Goal: Information Seeking & Learning: Learn about a topic

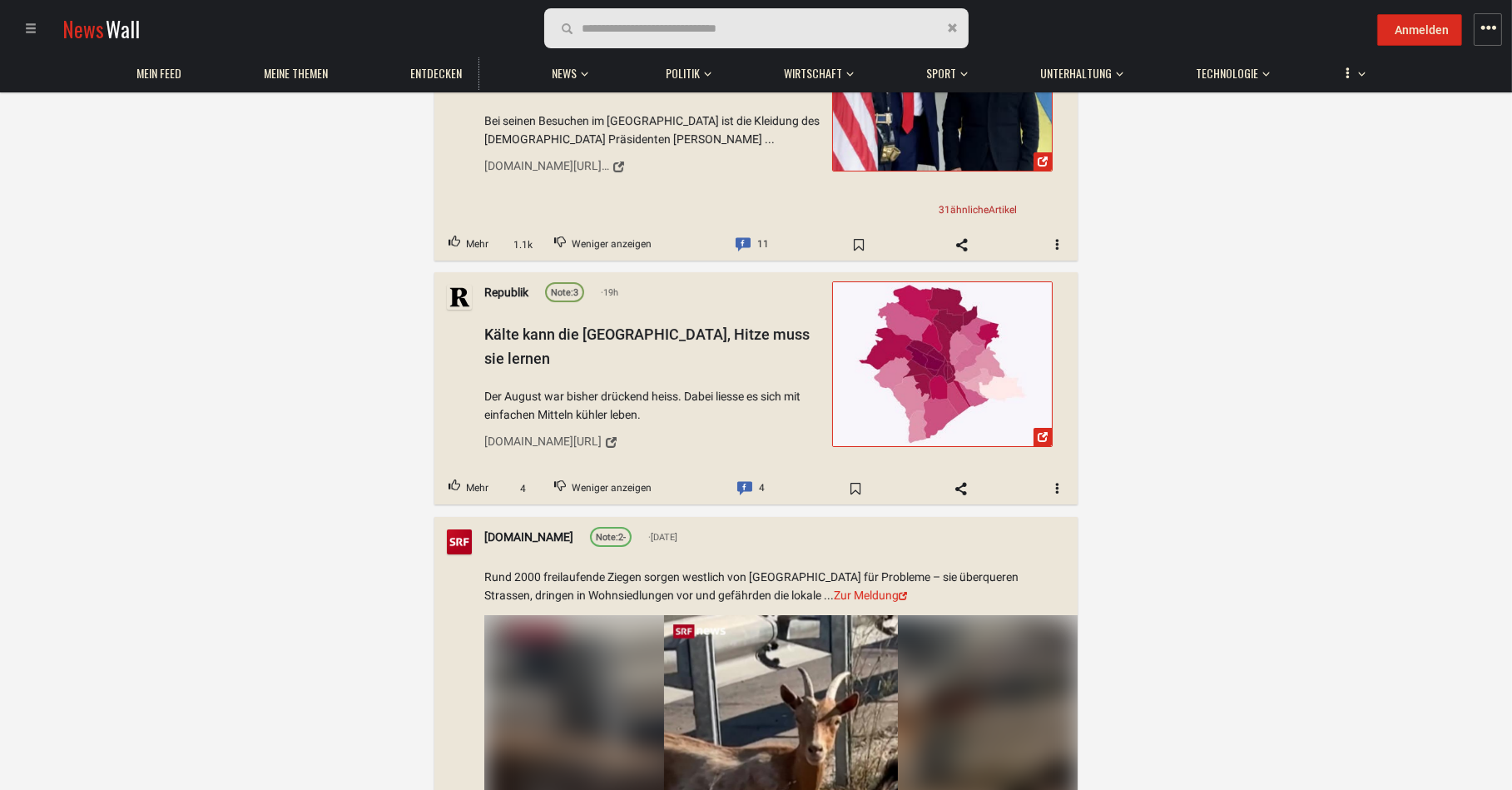
scroll to position [8404, 0]
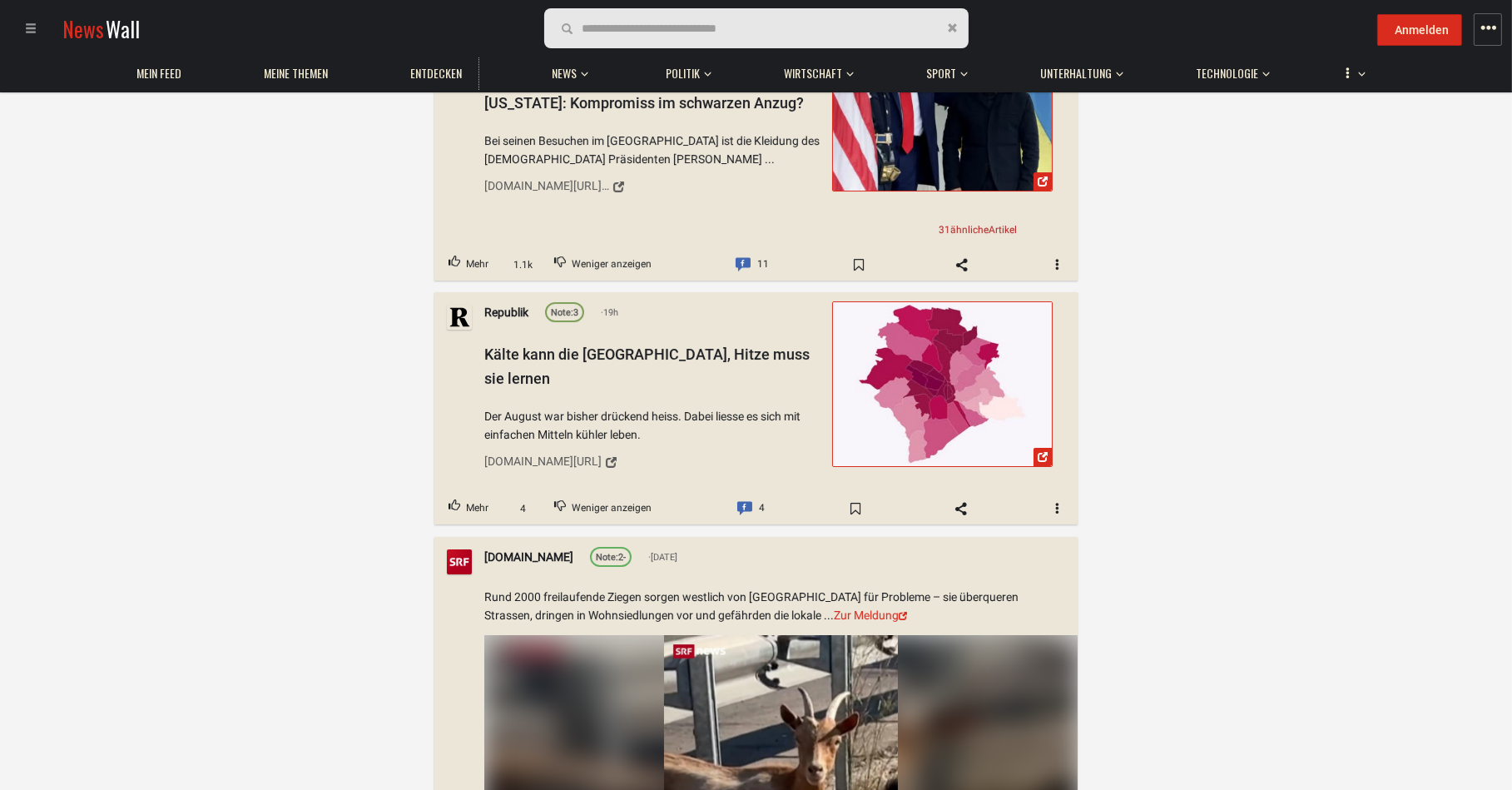
click at [927, 302] on img at bounding box center [942, 384] width 219 height 164
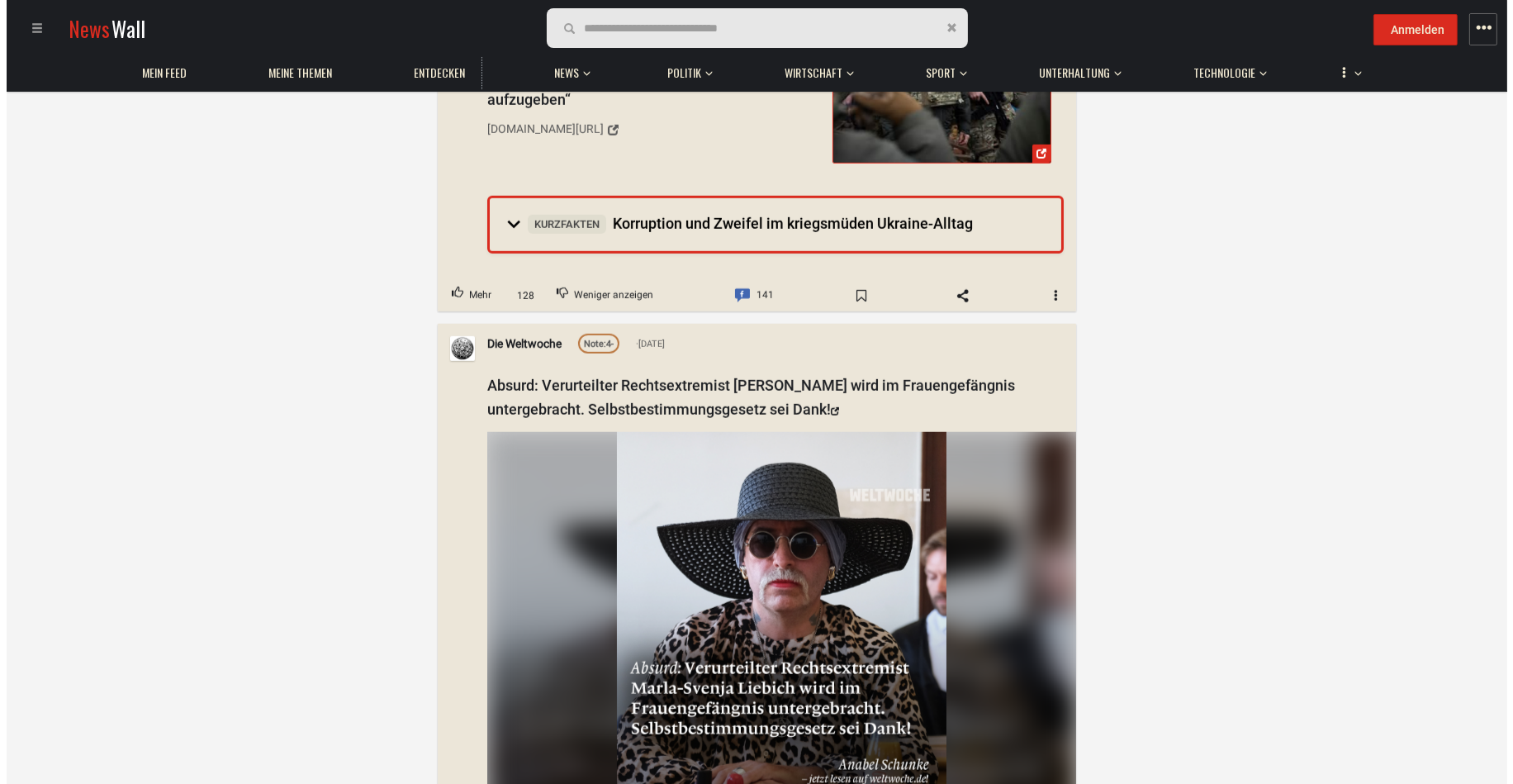
scroll to position [36745, 0]
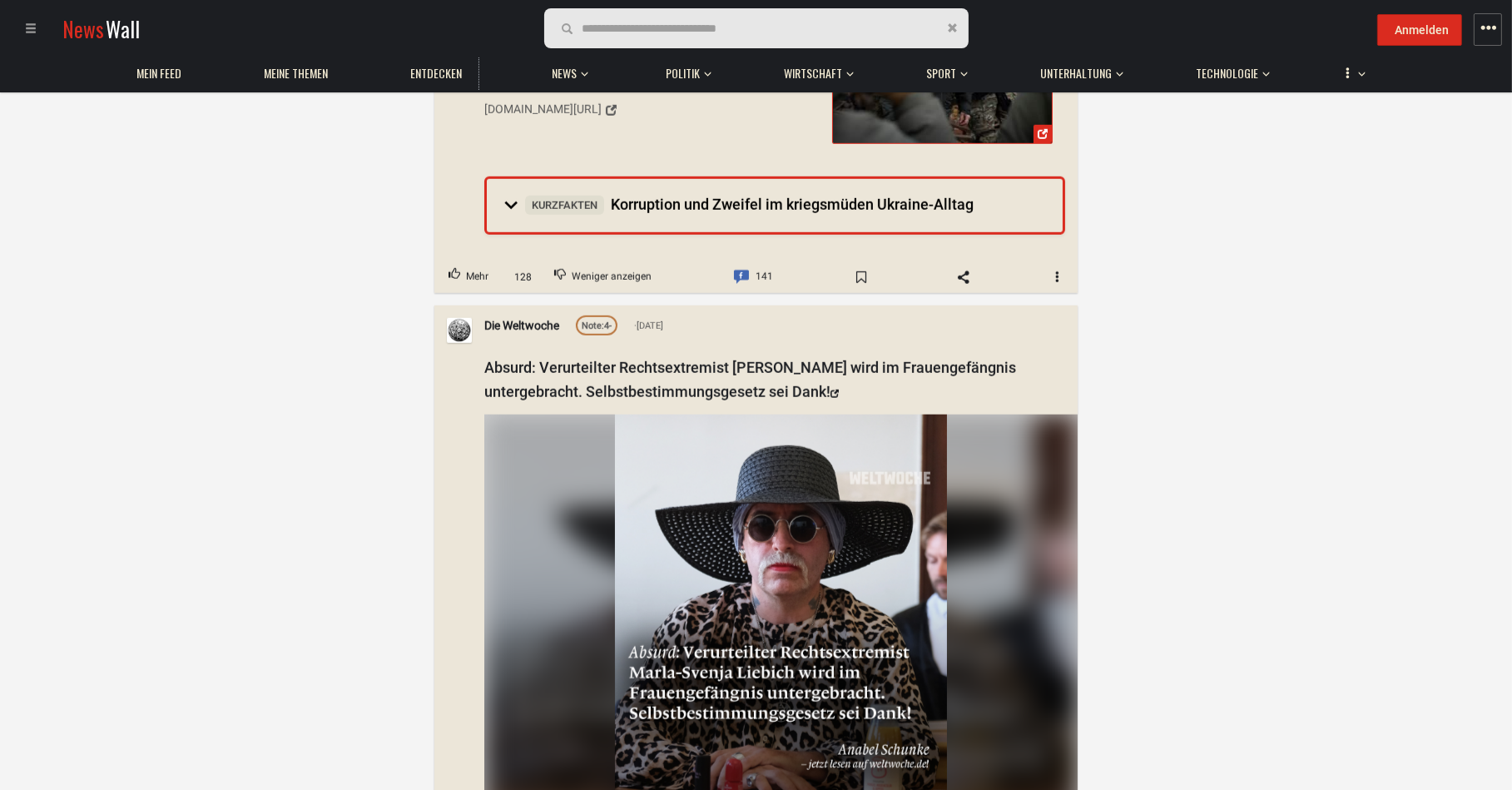
click at [712, 414] on img at bounding box center [780, 621] width 332 height 415
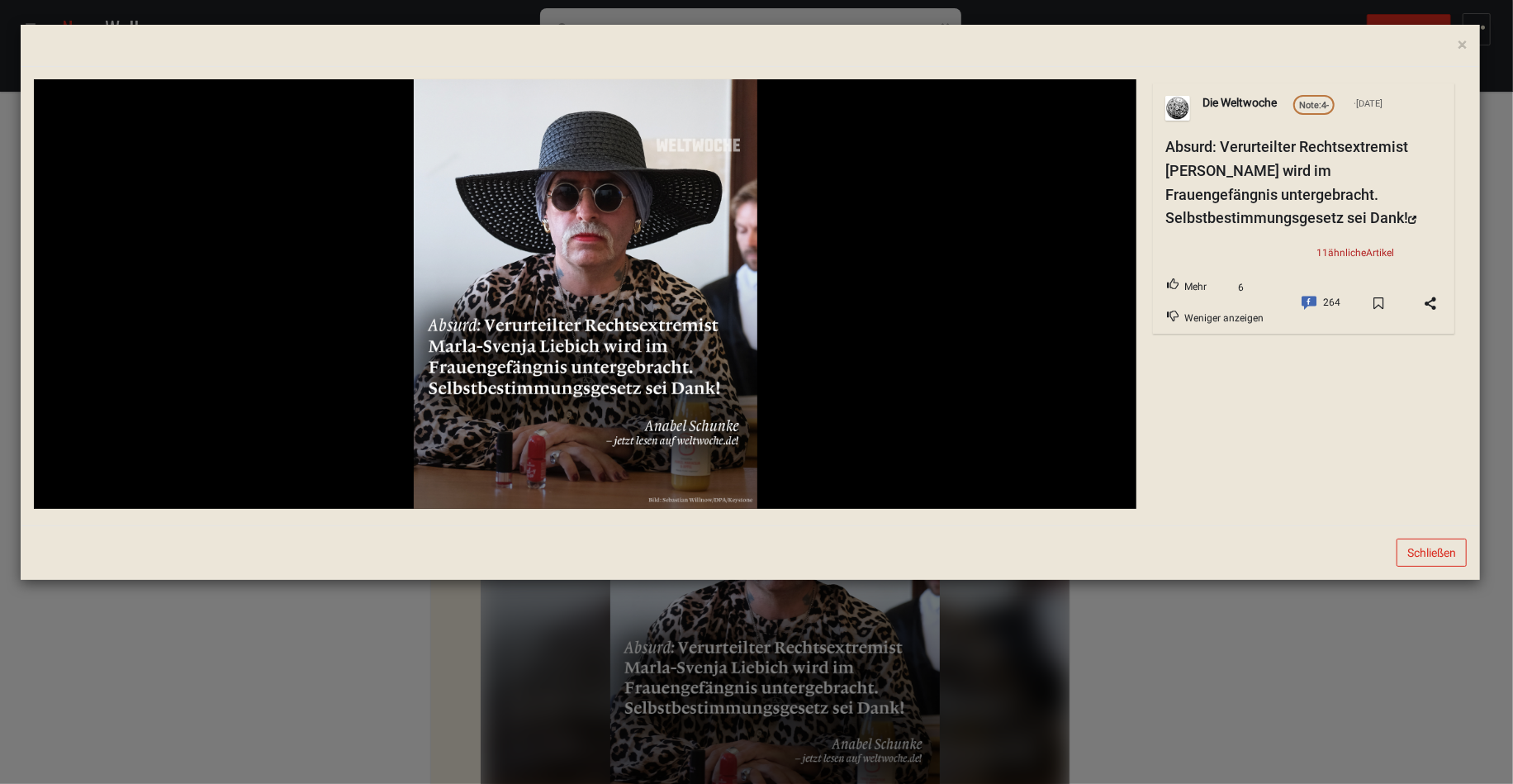
click at [479, 336] on img at bounding box center [585, 294] width 344 height 430
